Goal: Task Accomplishment & Management: Manage account settings

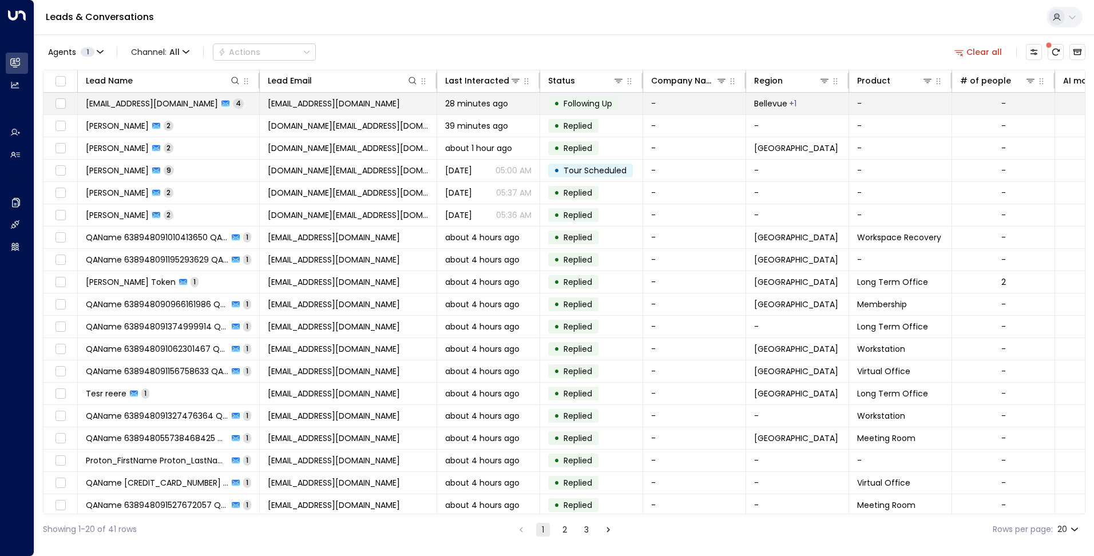
click at [273, 100] on span "[EMAIL_ADDRESS][DOMAIN_NAME]" at bounding box center [334, 103] width 132 height 11
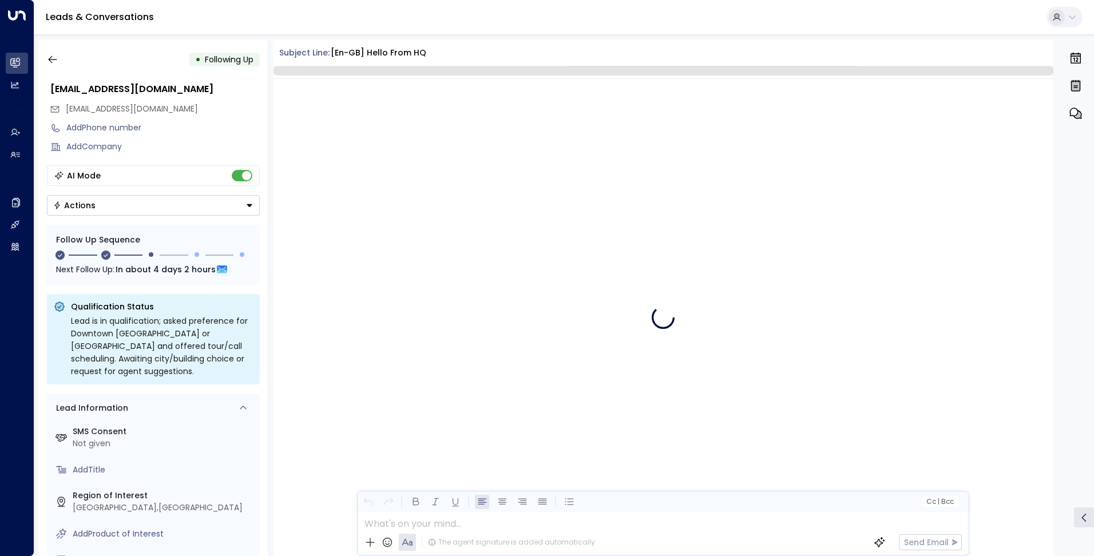
scroll to position [1213, 0]
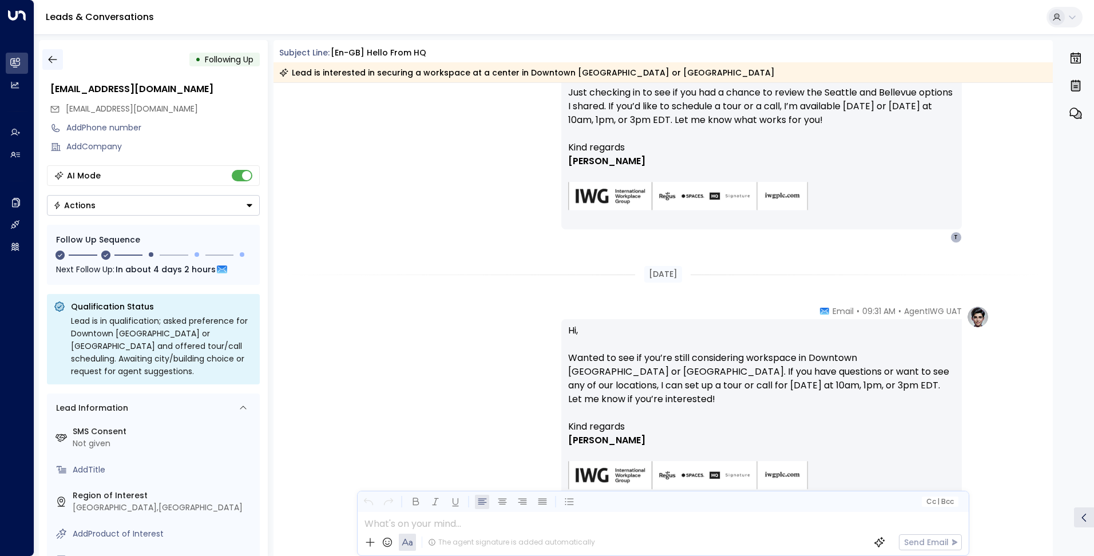
click at [51, 59] on icon "button" at bounding box center [52, 59] width 11 height 11
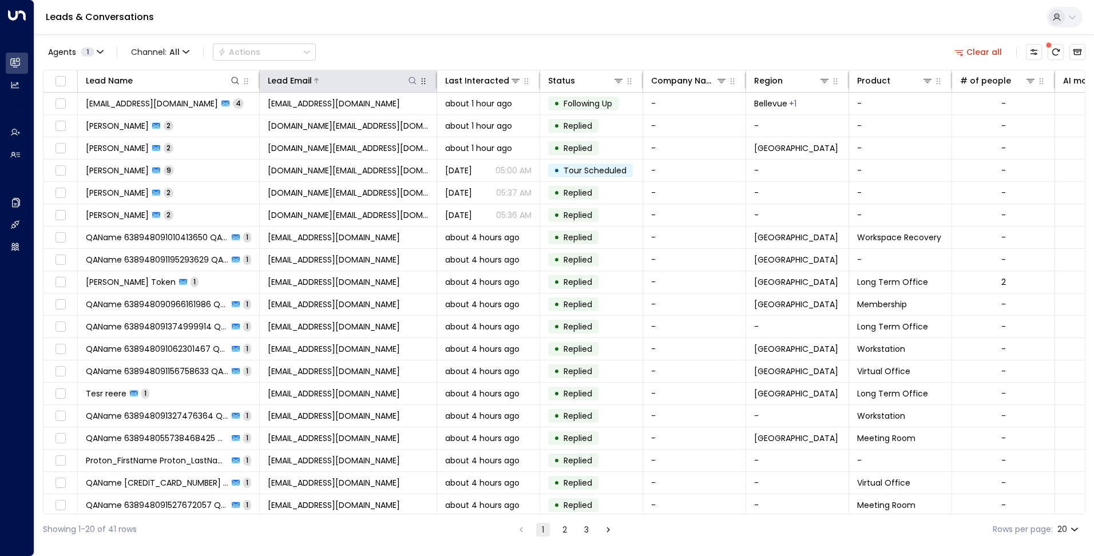
click at [408, 85] on icon at bounding box center [412, 80] width 9 height 9
type input "**********"
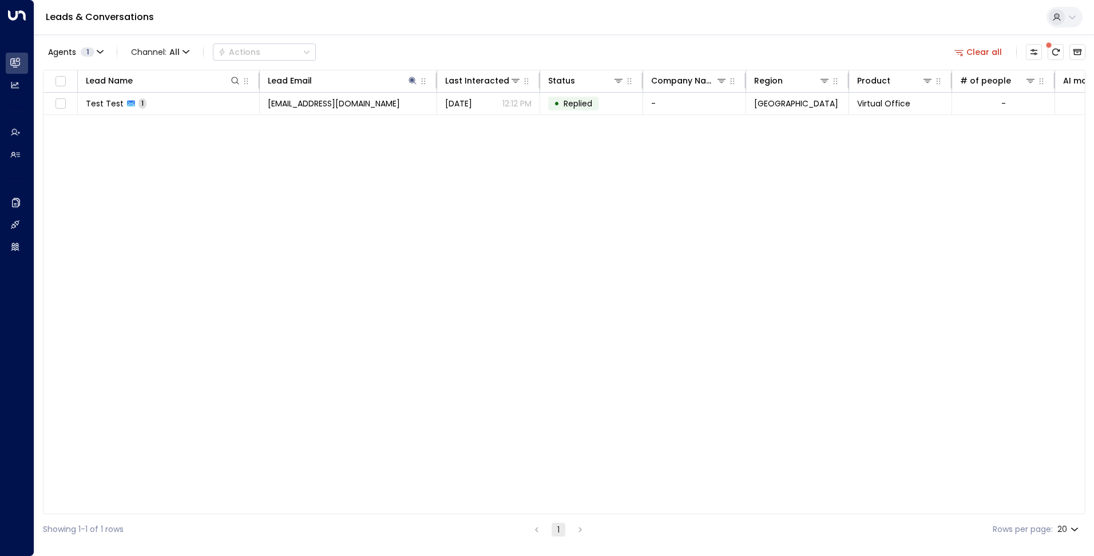
click at [397, 60] on div "Agents 1 Channel: All Actions Clear all" at bounding box center [564, 52] width 1042 height 24
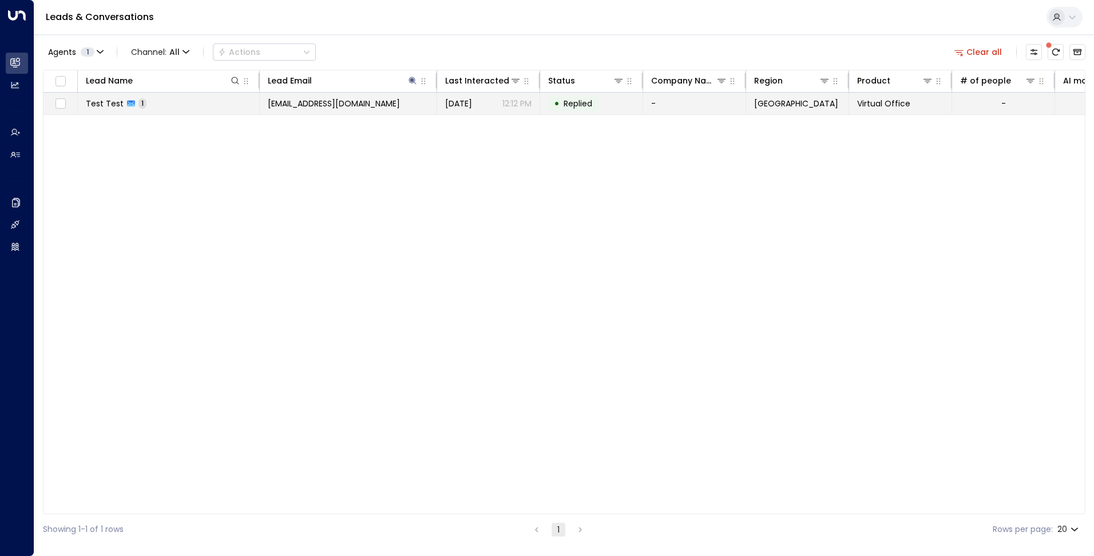
click at [360, 101] on td "[EMAIL_ADDRESS][DOMAIN_NAME]" at bounding box center [348, 104] width 177 height 22
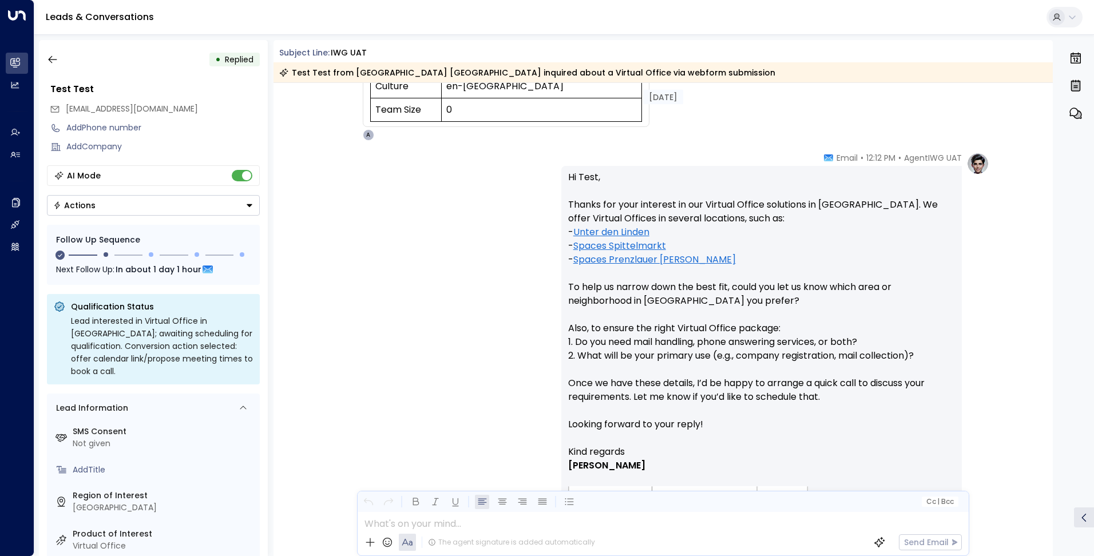
scroll to position [395, 0]
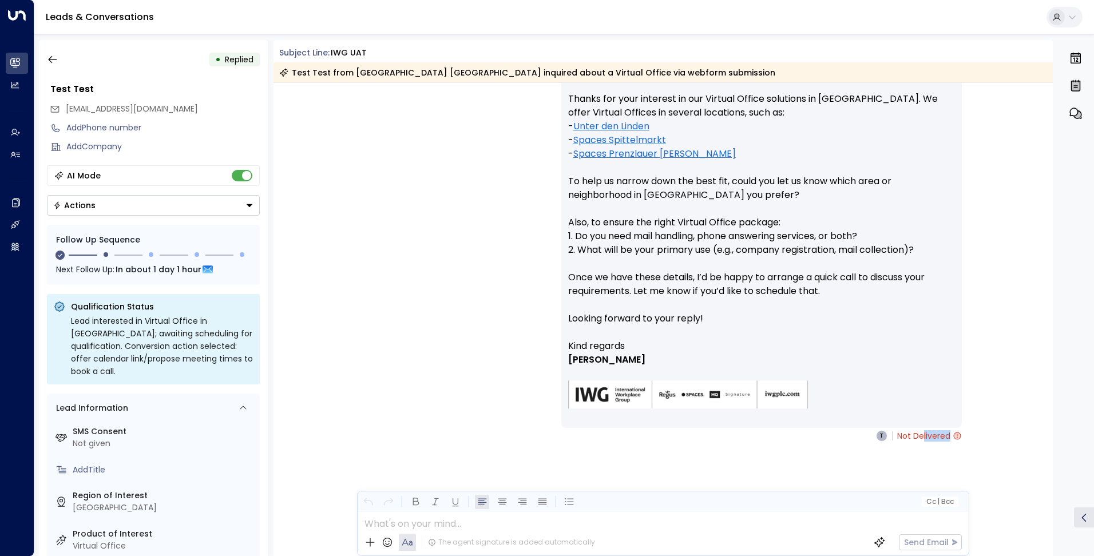
drag, startPoint x: 961, startPoint y: 431, endPoint x: 919, endPoint y: 433, distance: 41.8
click at [919, 433] on div "AgentIWG UAT • 12:12 PM • Email Hi Test, Thanks for your interest in our Virtua…" at bounding box center [775, 243] width 428 height 395
click at [55, 56] on icon "button" at bounding box center [52, 59] width 11 height 11
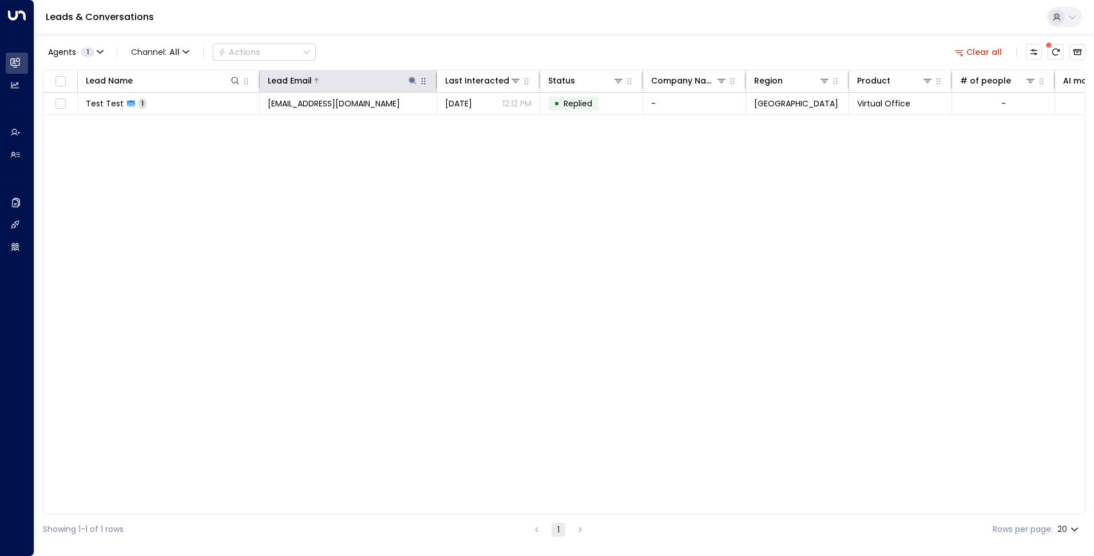
click at [414, 83] on icon at bounding box center [412, 80] width 9 height 9
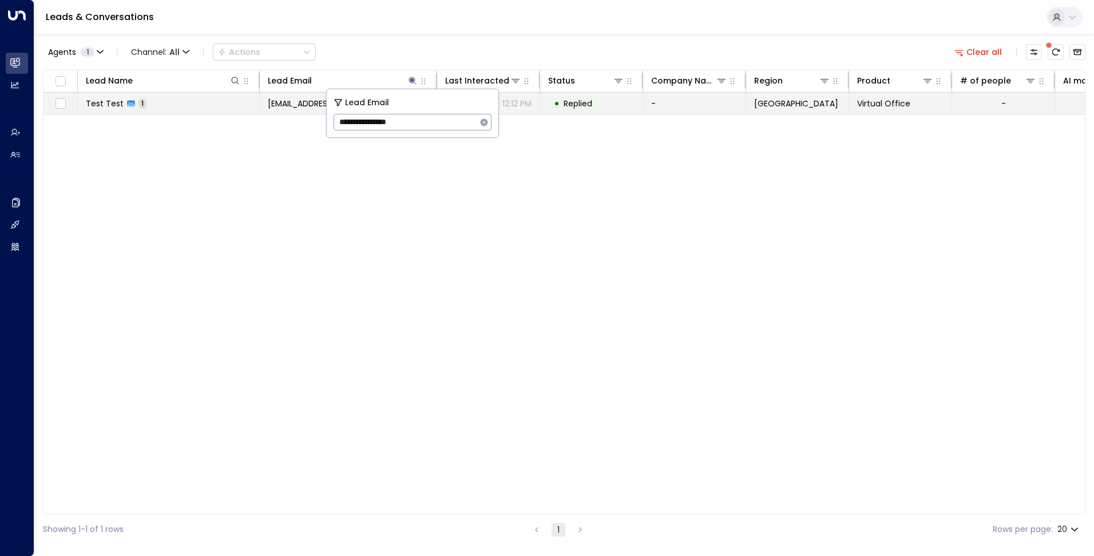
drag, startPoint x: 425, startPoint y: 124, endPoint x: 249, endPoint y: 104, distance: 176.7
click at [251, 104] on body "**********" at bounding box center [547, 272] width 1094 height 545
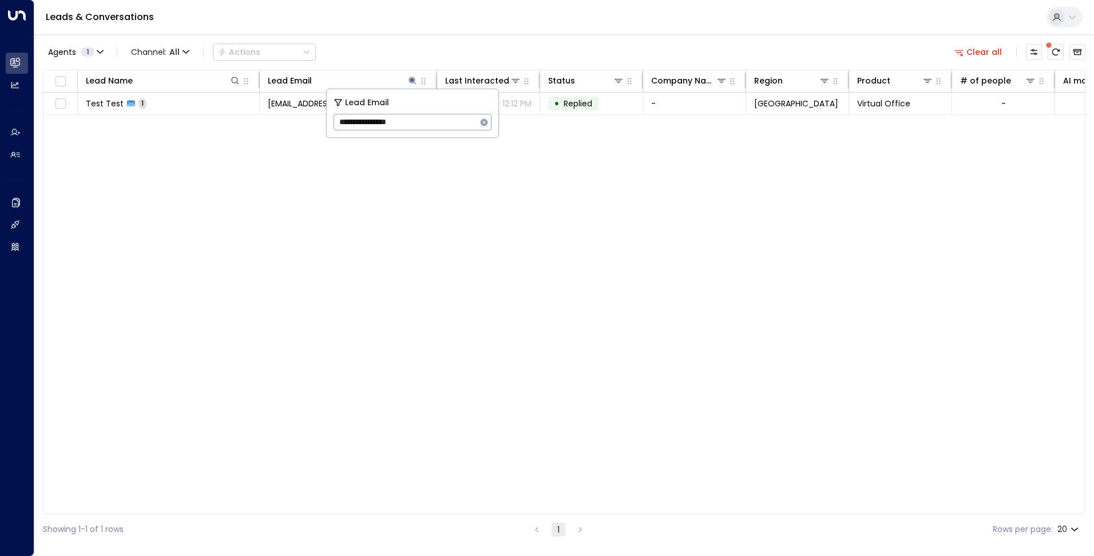
drag, startPoint x: 416, startPoint y: 122, endPoint x: 336, endPoint y: 117, distance: 79.7
click at [336, 117] on input "**********" at bounding box center [405, 122] width 143 height 21
type input "**********"
click at [411, 49] on div "Agents 1 Channel: All Actions Clear all" at bounding box center [564, 52] width 1042 height 24
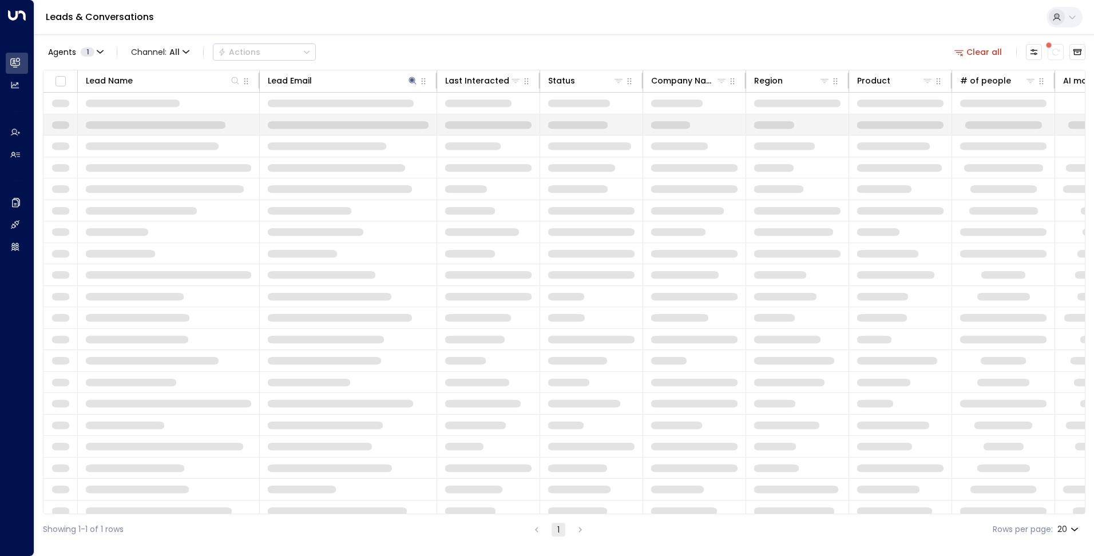
click at [387, 120] on div "Lead Name Lead Email Last Interacted Status Company Name Region Product # of pe…" at bounding box center [564, 292] width 1042 height 445
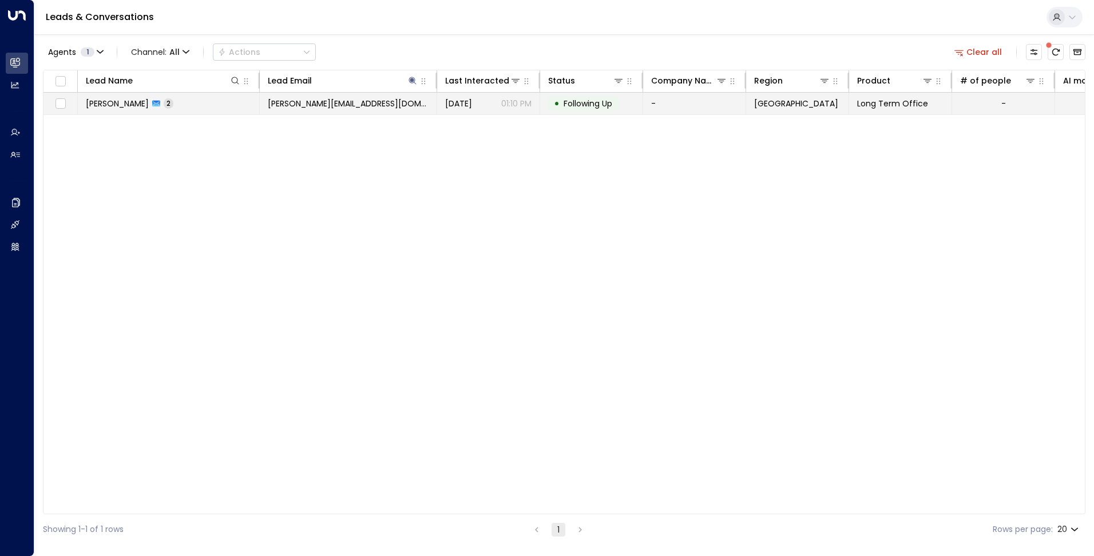
click at [362, 108] on td "[PERSON_NAME][EMAIL_ADDRESS][DOMAIN_NAME]" at bounding box center [348, 104] width 177 height 22
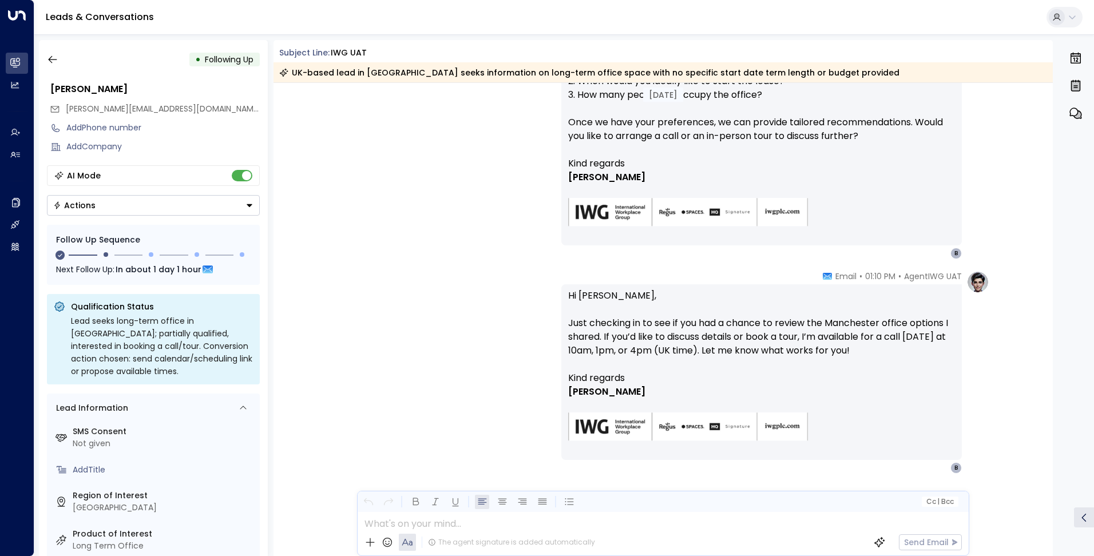
scroll to position [553, 0]
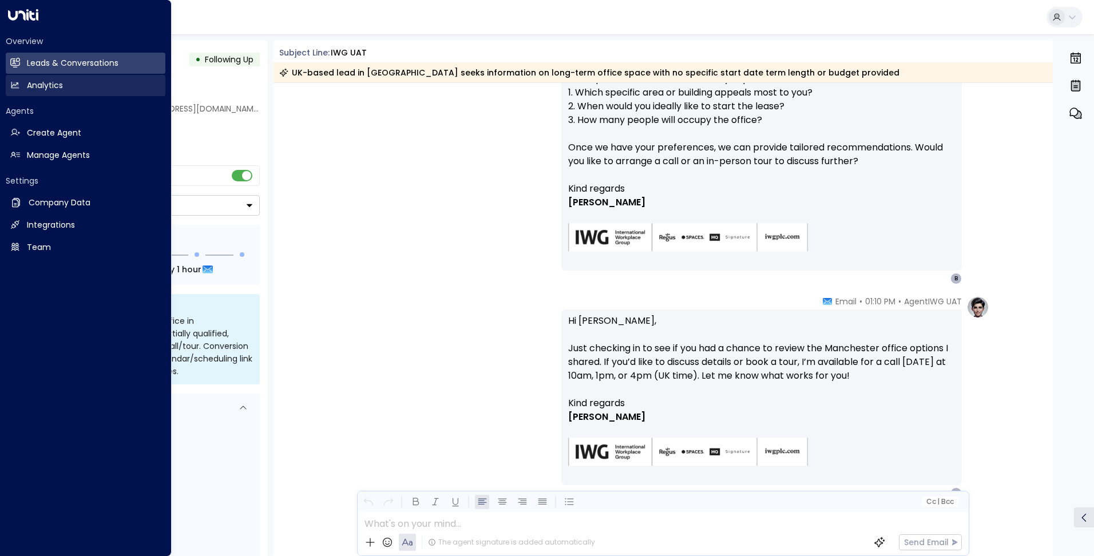
click at [34, 85] on h2 "Analytics" at bounding box center [45, 86] width 36 height 12
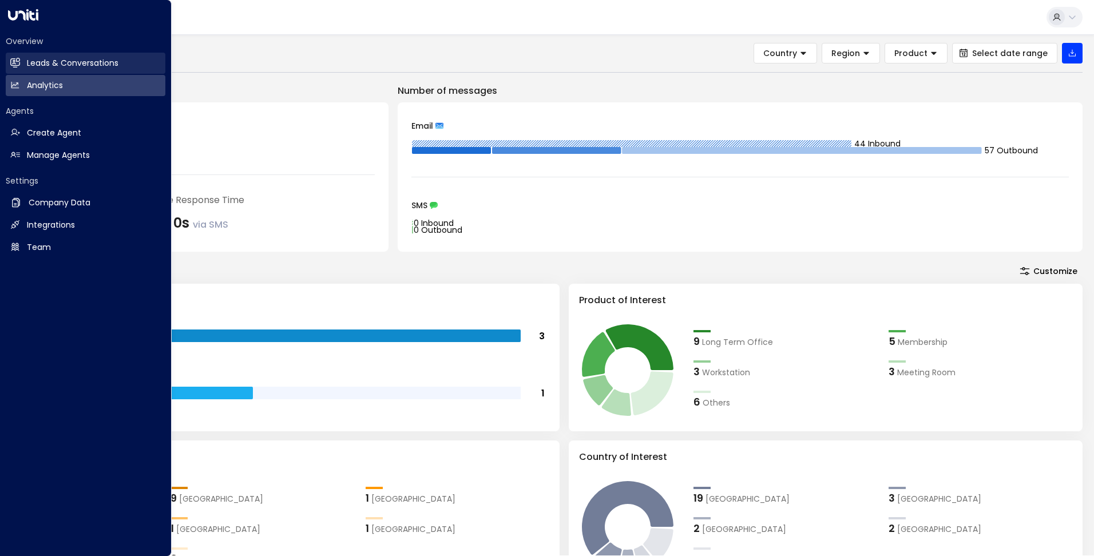
click at [78, 64] on h2 "Leads & Conversations" at bounding box center [73, 63] width 92 height 12
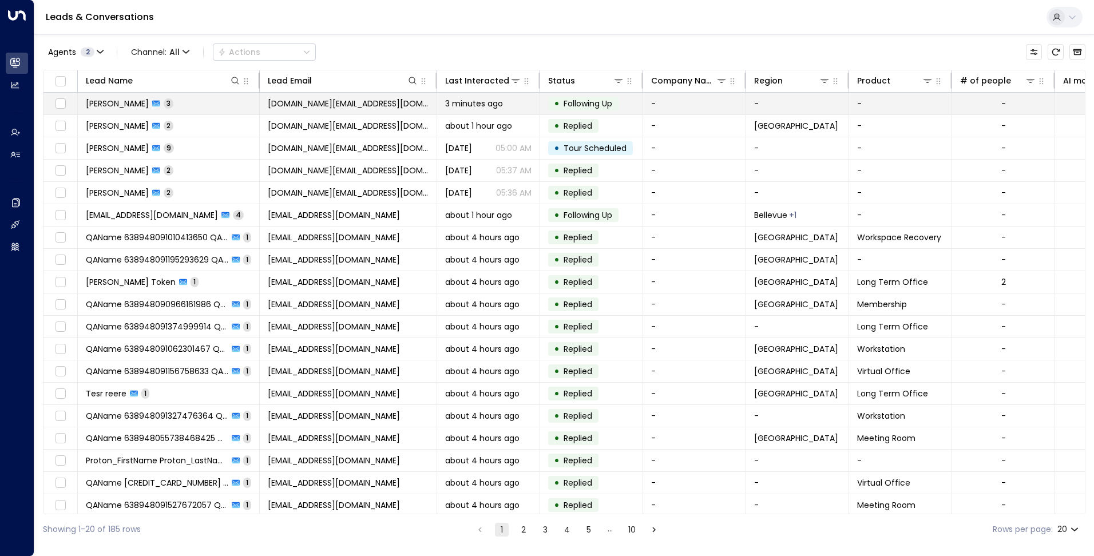
click at [331, 105] on span "[DOMAIN_NAME][EMAIL_ADDRESS][DOMAIN_NAME]" at bounding box center [348, 103] width 161 height 11
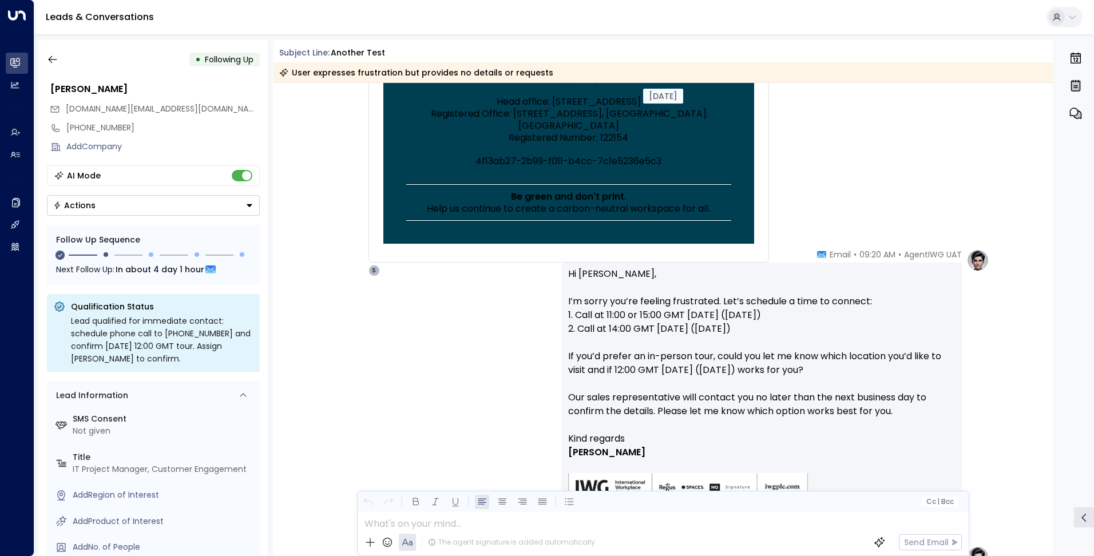
scroll to position [6068, 0]
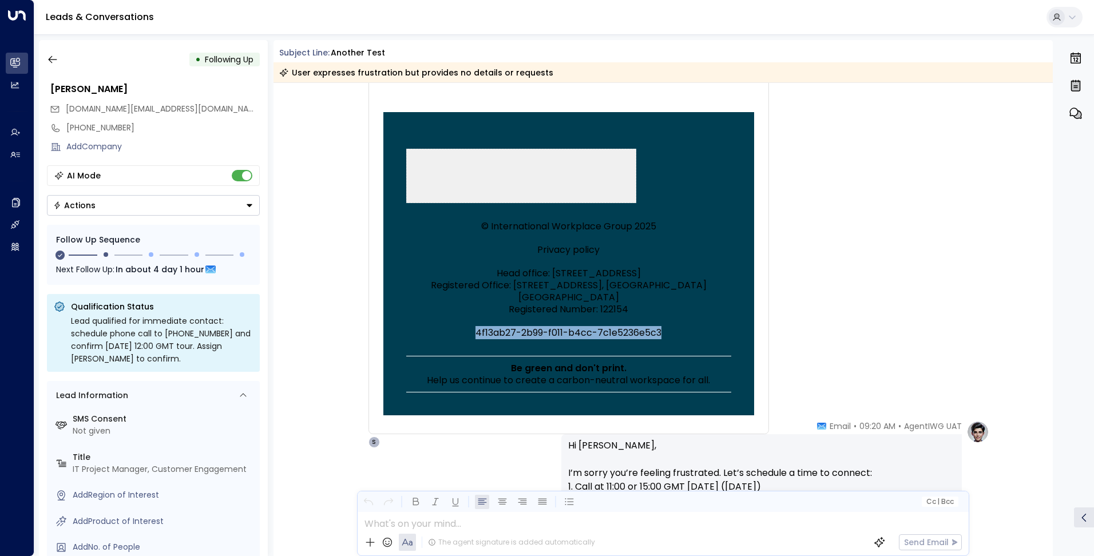
drag, startPoint x: 473, startPoint y: 291, endPoint x: 674, endPoint y: 297, distance: 201.5
click at [674, 327] on p "4f13ab27-2b99-f011-b4cc-7c1e5236e5c3" at bounding box center [568, 333] width 325 height 12
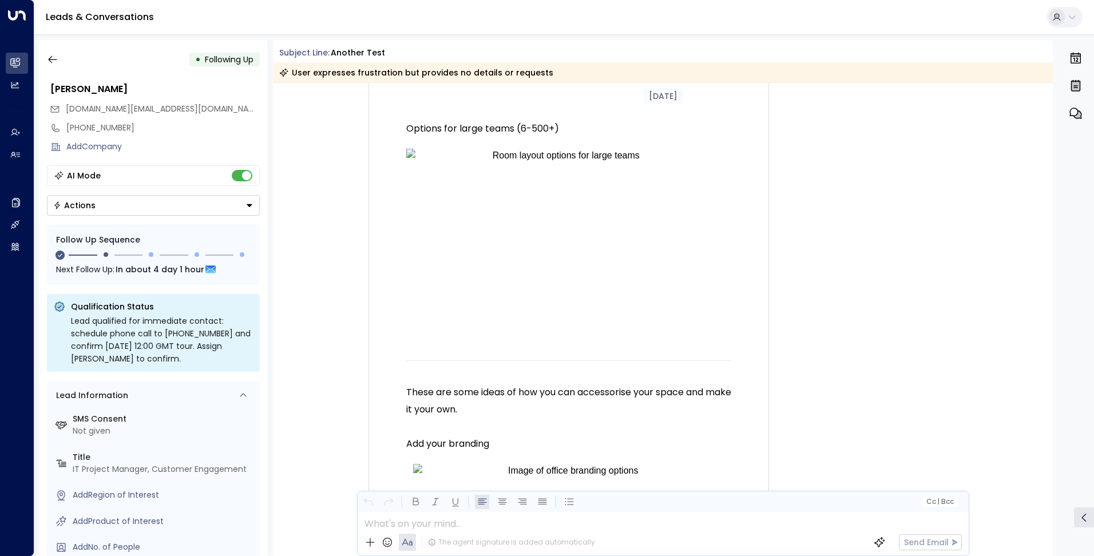
scroll to position [3204, 0]
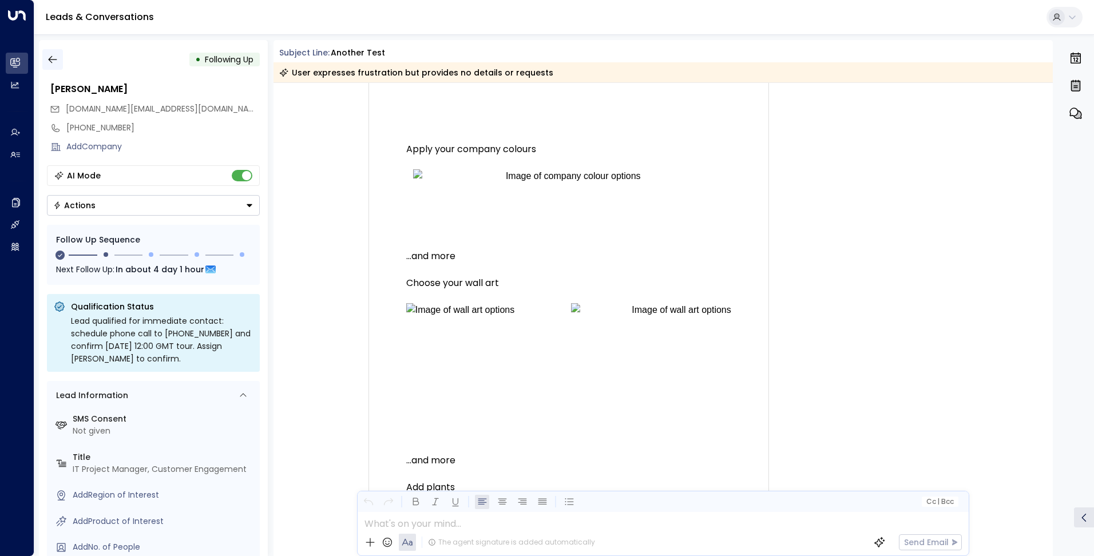
click at [55, 61] on icon "button" at bounding box center [52, 59] width 11 height 11
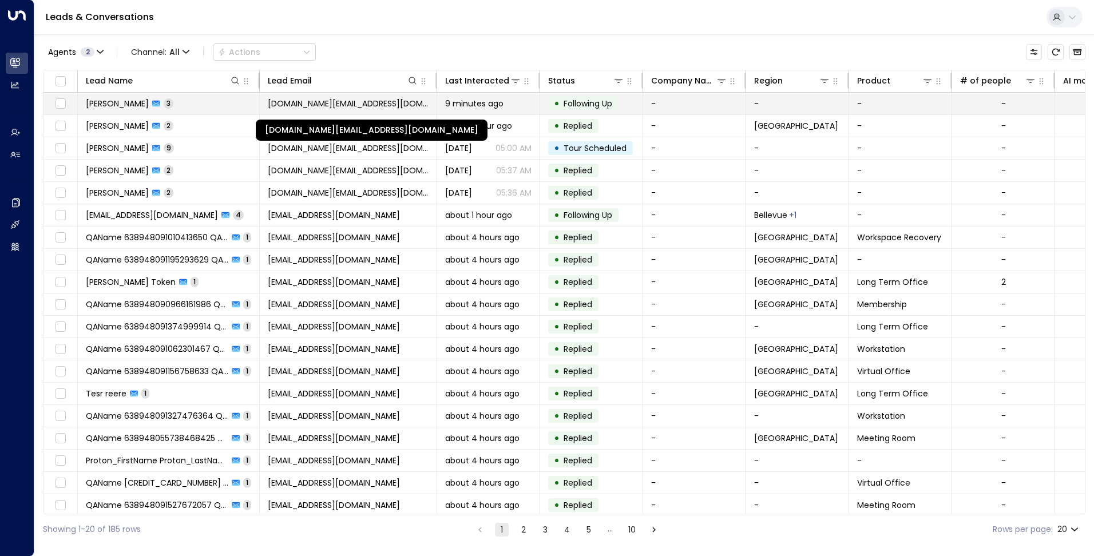
click at [334, 105] on span "[DOMAIN_NAME][EMAIL_ADDRESS][DOMAIN_NAME]" at bounding box center [348, 103] width 161 height 11
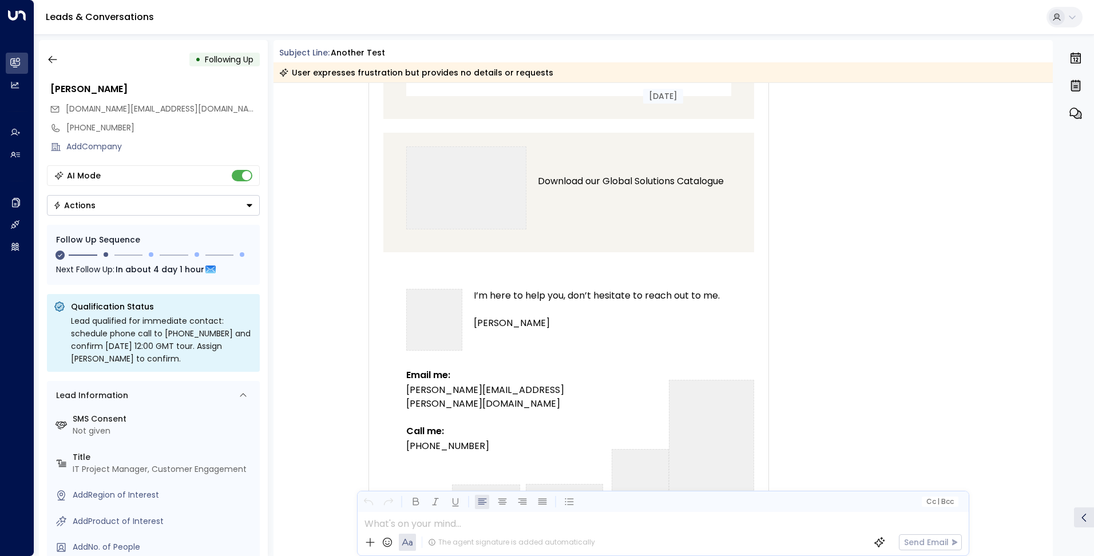
scroll to position [5631, 0]
drag, startPoint x: 51, startPoint y: 57, endPoint x: 499, endPoint y: 6, distance: 450.3
click at [51, 57] on icon "button" at bounding box center [52, 59] width 11 height 11
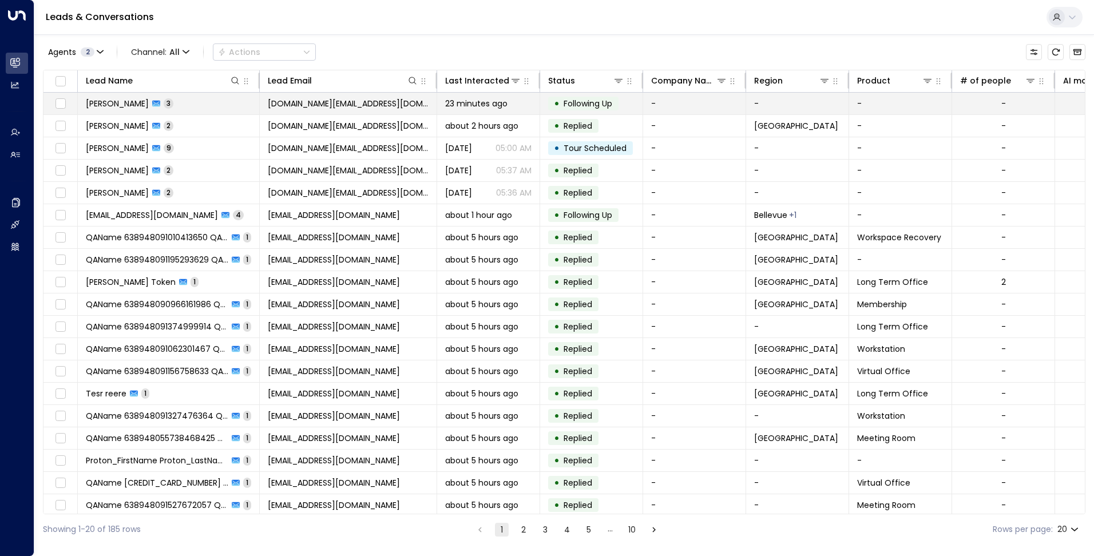
click at [622, 113] on td "• Following Up" at bounding box center [591, 104] width 103 height 22
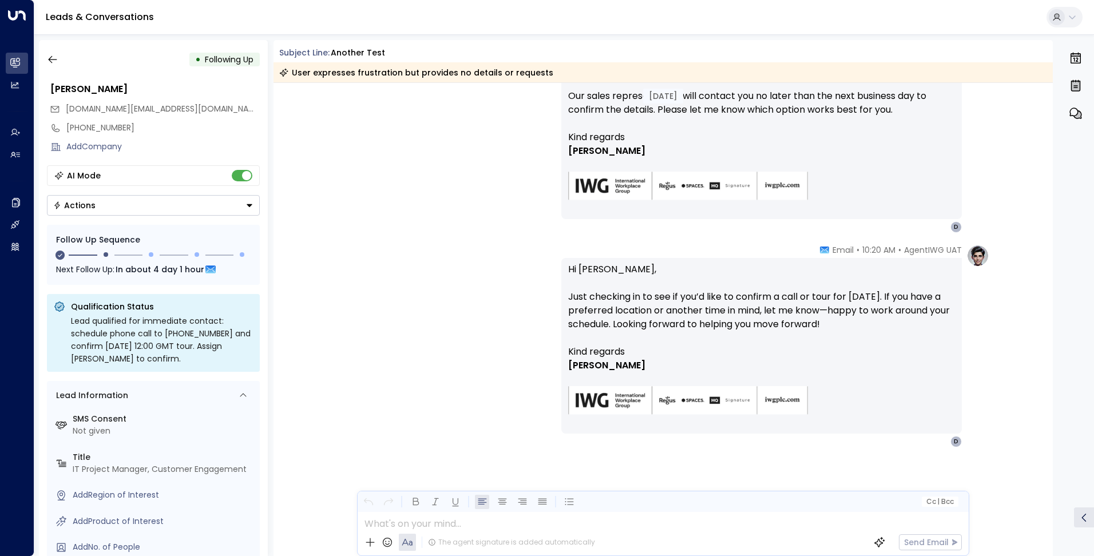
scroll to position [6546, 0]
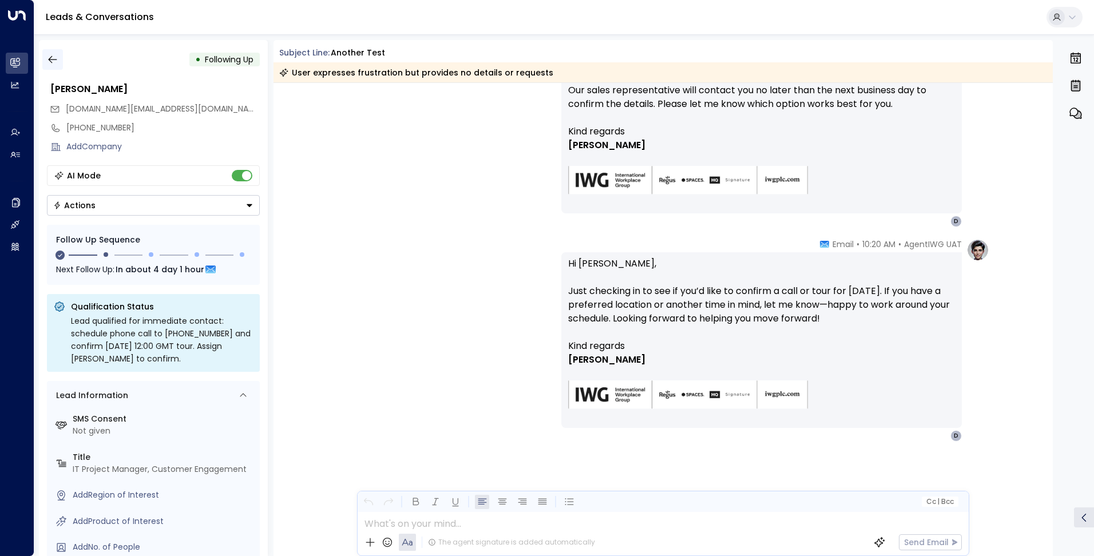
click at [57, 61] on icon "button" at bounding box center [52, 59] width 11 height 11
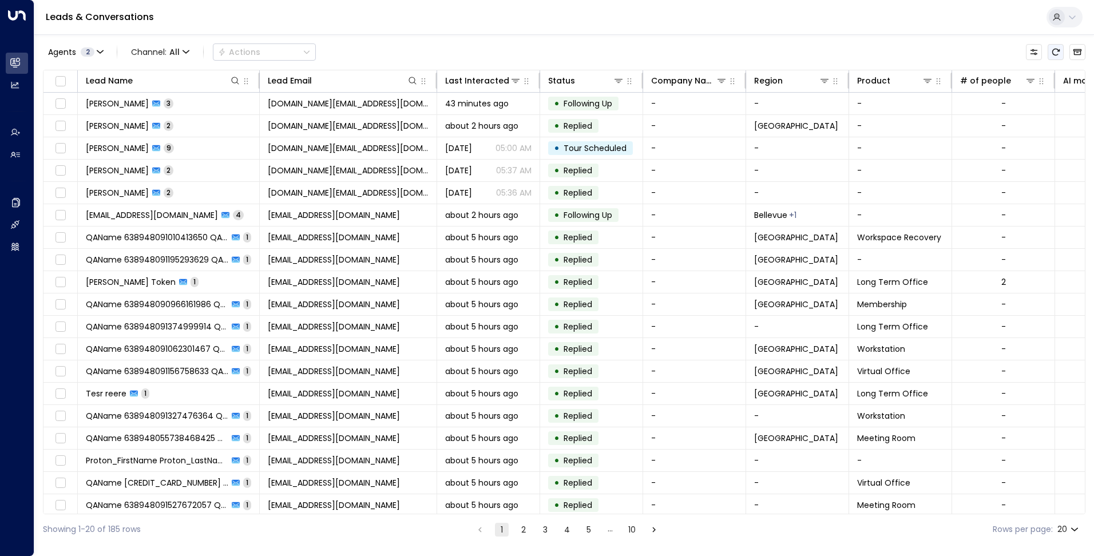
click at [1059, 47] on icon "Refresh" at bounding box center [1055, 51] width 9 height 9
